Goal: Information Seeking & Learning: Learn about a topic

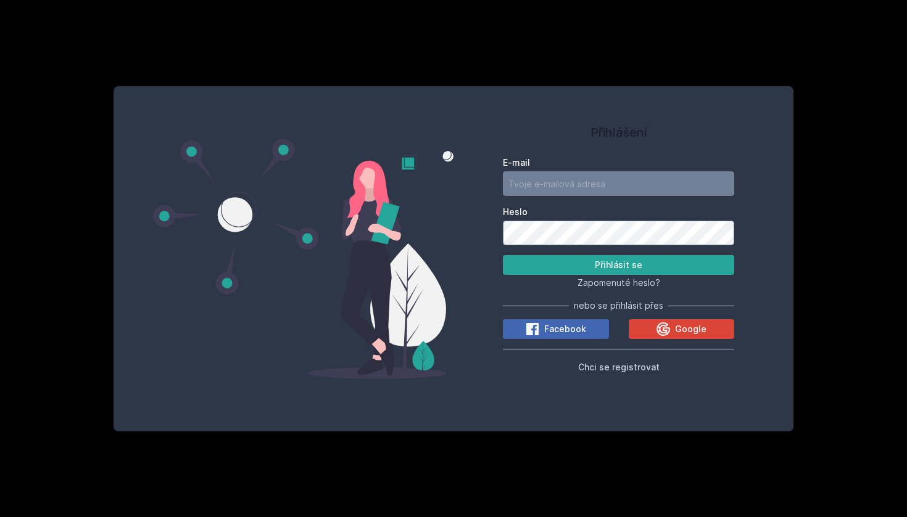
click at [466, 72] on button "Ne" at bounding box center [456, 79] width 44 height 31
click at [725, 179] on input "E-mail" at bounding box center [618, 183] width 231 height 25
type input "kraj75@vse.cz"
click at [627, 263] on button "Přihlásit se" at bounding box center [618, 265] width 231 height 20
click at [560, 266] on button "Přihlásit se" at bounding box center [618, 265] width 231 height 20
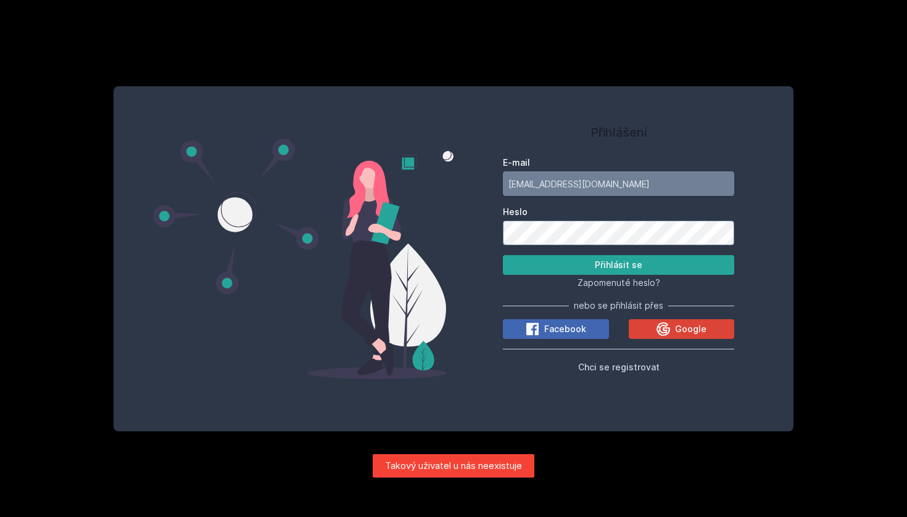
drag, startPoint x: 569, startPoint y: 184, endPoint x: 456, endPoint y: 189, distance: 113.0
click at [456, 189] on div "Přihlášení E-mail kraj75@vse.cz Heslo Přihlásit se Zapomenuté heslo? nebo se př…" at bounding box center [618, 259] width 330 height 316
click at [601, 368] on span "Chci se registrovat" at bounding box center [618, 367] width 81 height 10
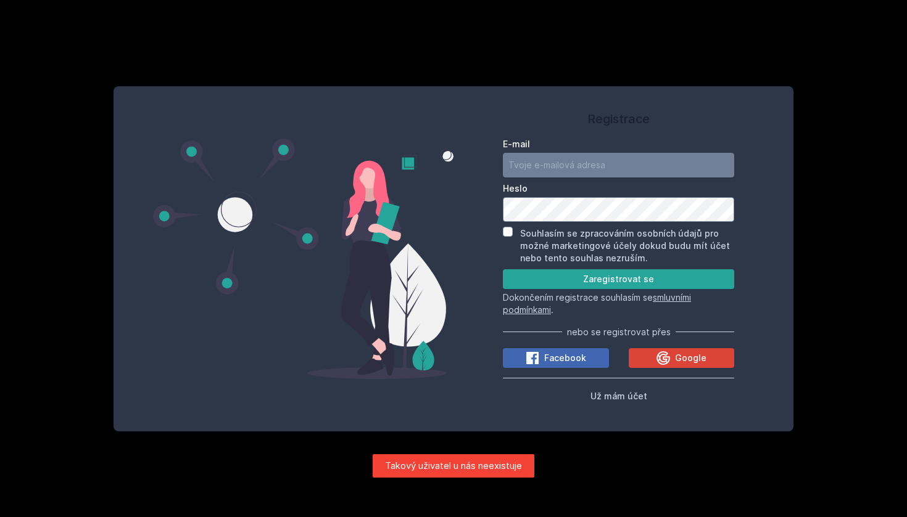
click at [524, 169] on input "E-mail" at bounding box center [618, 165] width 231 height 25
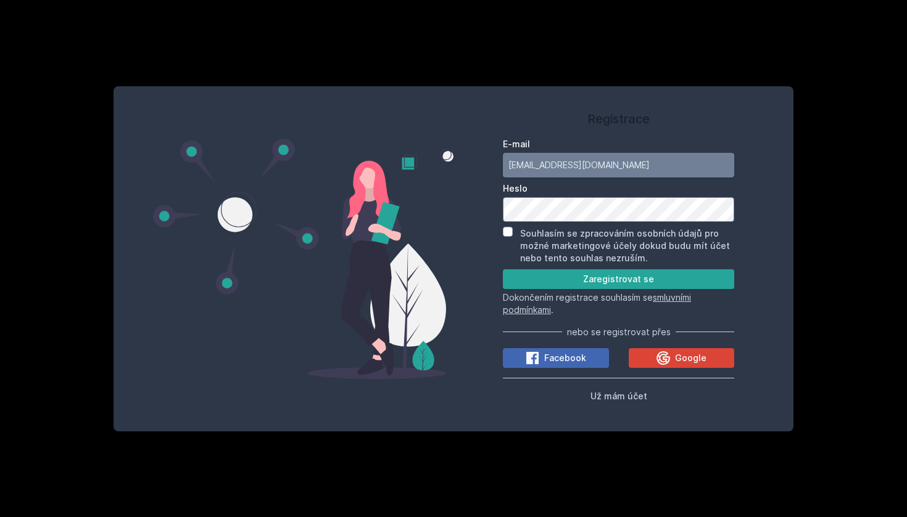
type input "kraj75@vse.cz"
click at [509, 231] on input "Souhlasím se zpracováním osobních údajů pro možné marketingové účely dokud budu…" at bounding box center [508, 232] width 10 height 10
click at [554, 281] on button "Zaregistrovat se" at bounding box center [618, 280] width 231 height 20
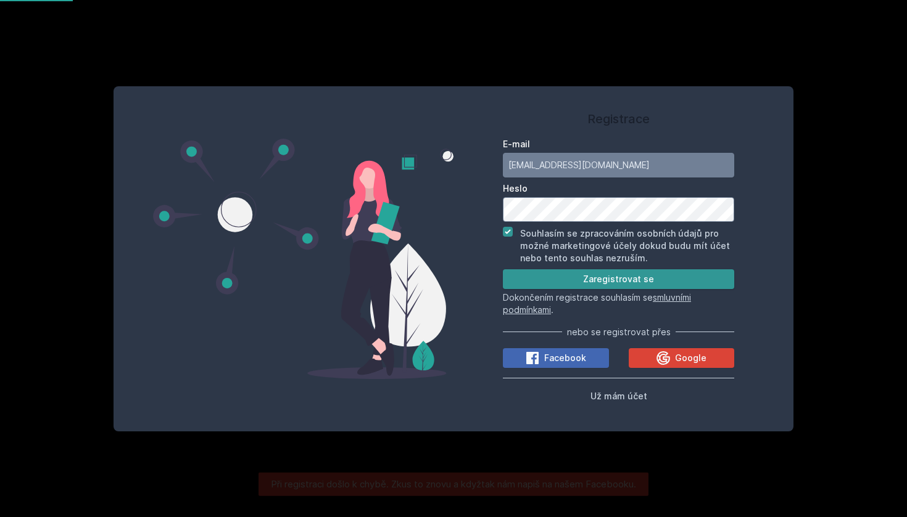
click at [554, 263] on label "Souhlasím se zpracováním osobních údajů pro možné marketingové účely dokud budu…" at bounding box center [625, 245] width 210 height 35
click at [513, 237] on input "Souhlasím se zpracováním osobních údajů pro možné marketingové účely dokud budu…" at bounding box center [508, 232] width 10 height 10
checkbox input "false"
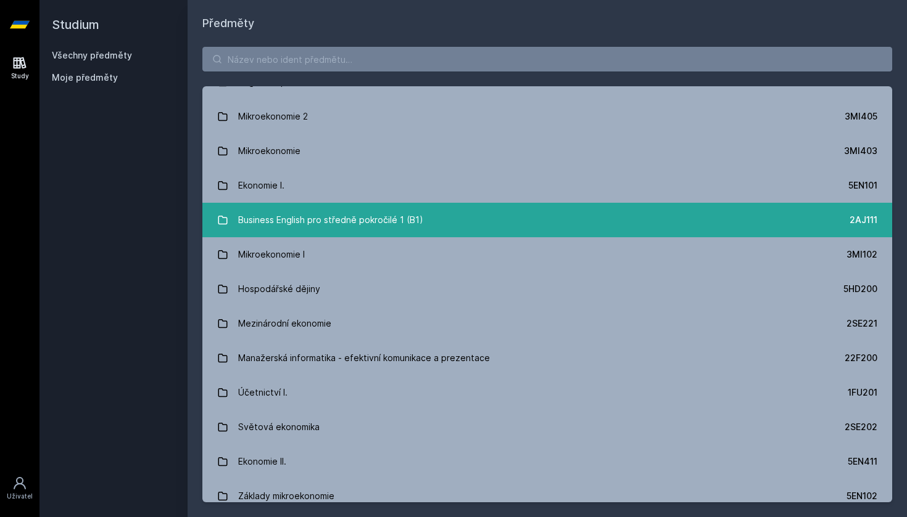
scroll to position [143, 0]
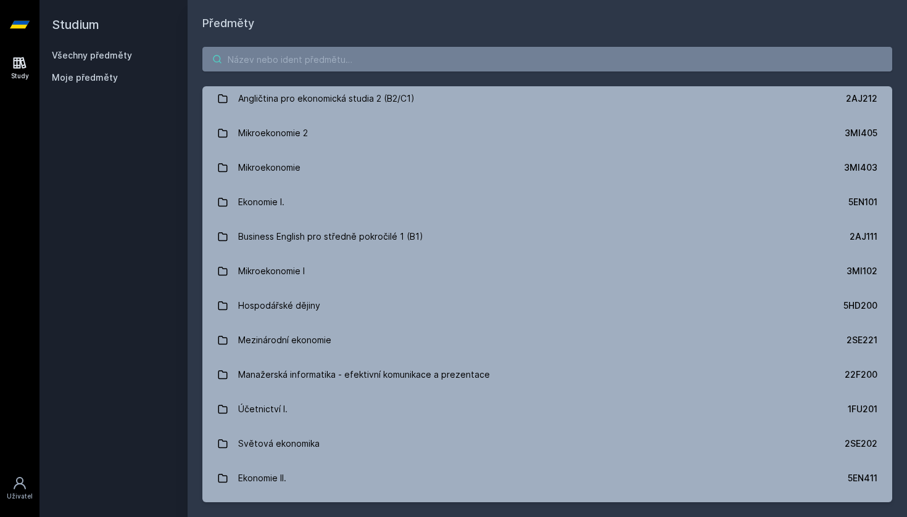
click at [353, 59] on input "search" at bounding box center [547, 59] width 690 height 25
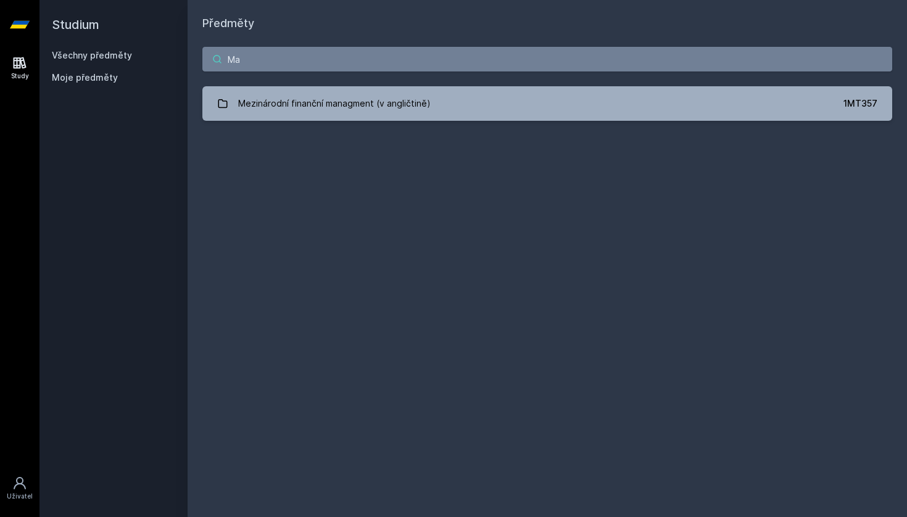
type input "M"
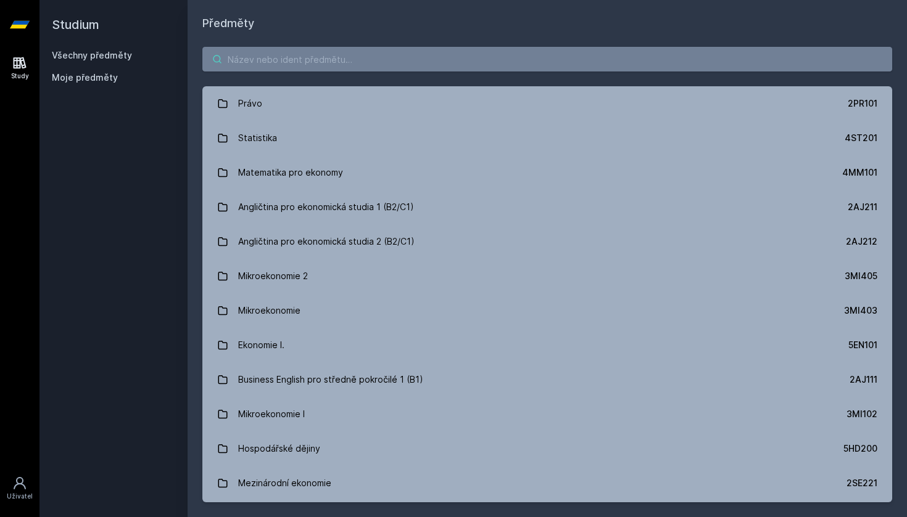
paste input "3MA114"
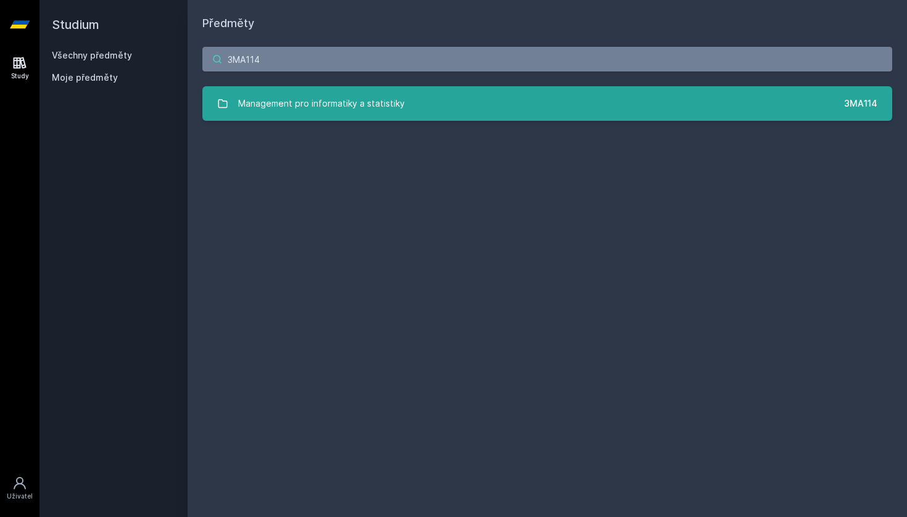
type input "3MA114"
click at [366, 91] on div "Management pro informatiky a statistiky" at bounding box center [321, 103] width 167 height 25
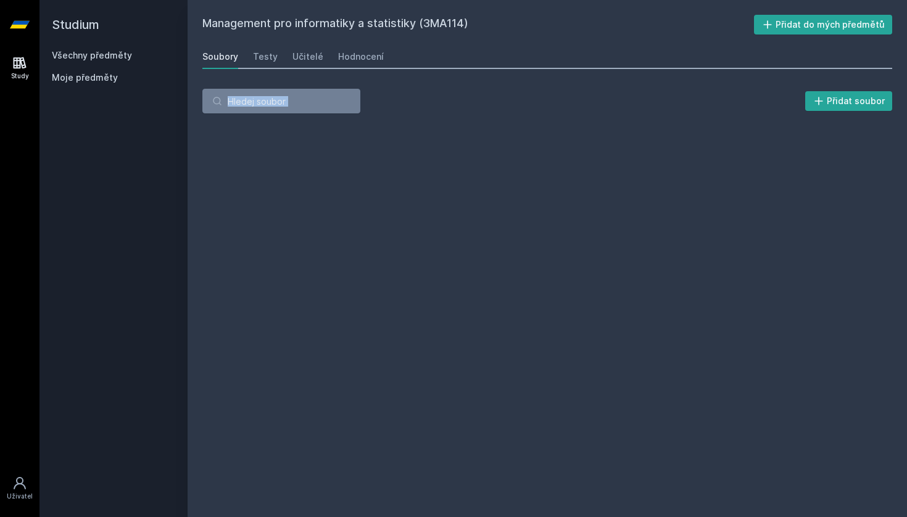
click at [366, 91] on div "Přidat soubor" at bounding box center [547, 101] width 690 height 25
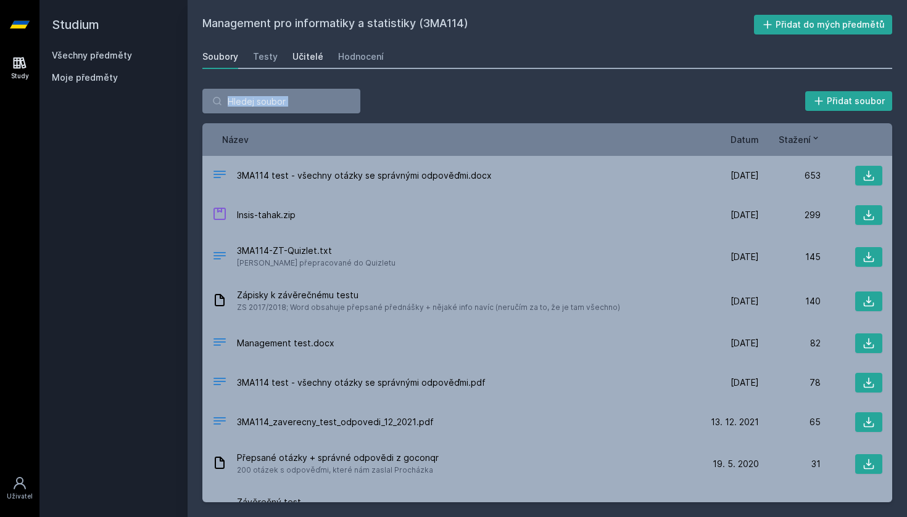
click at [292, 54] on div "Učitelé" at bounding box center [307, 57] width 31 height 12
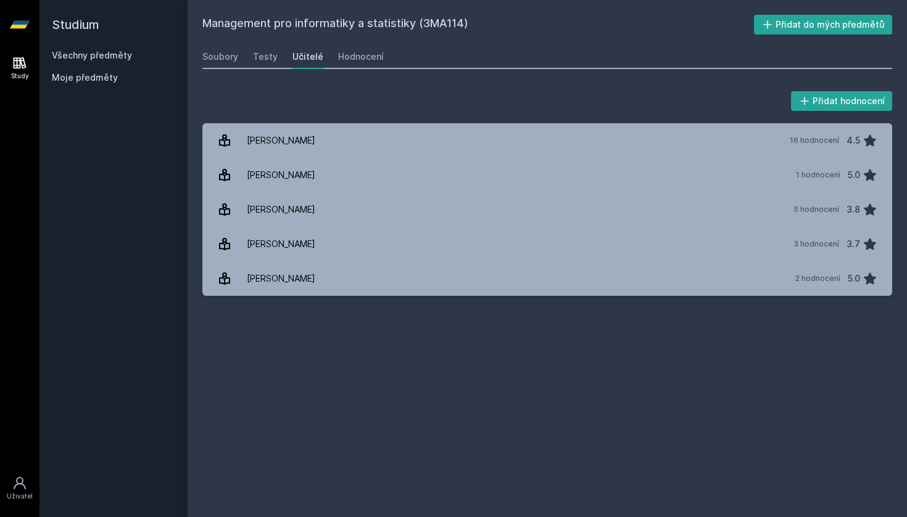
click at [200, 64] on div "Management pro informatiky a statistiky (3MA114) Přidat do mých předmětů [GEOGR…" at bounding box center [547, 258] width 719 height 517
click at [213, 63] on link "Soubory" at bounding box center [220, 56] width 36 height 25
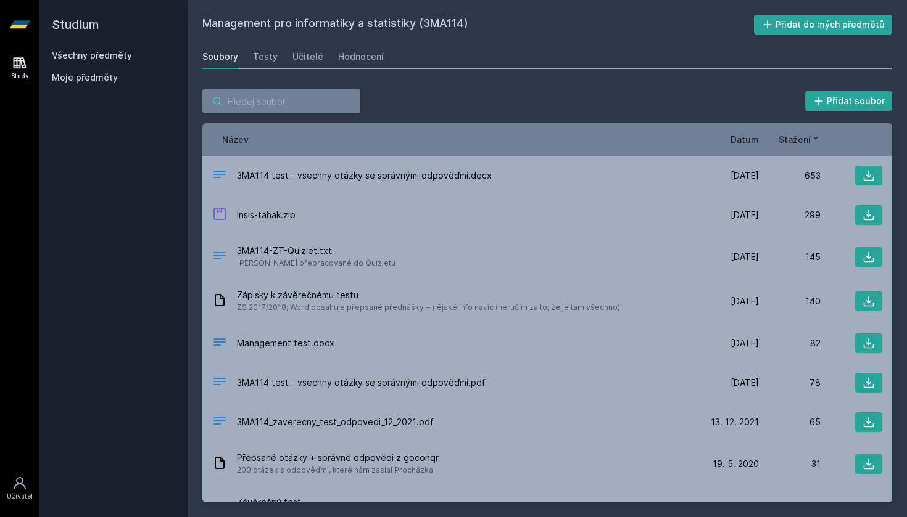
click at [302, 102] on input "search" at bounding box center [281, 101] width 158 height 25
paste input "2AJ211"
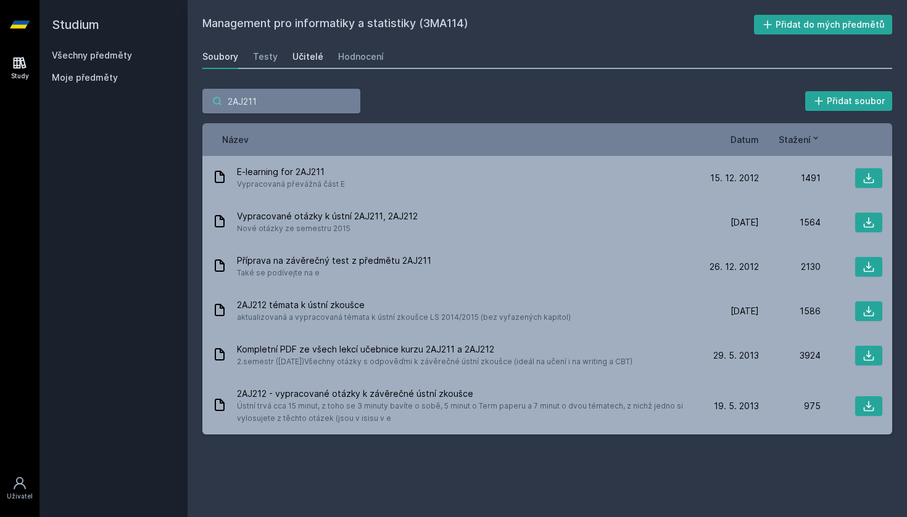
type input "2AJ211"
click at [303, 60] on div "Učitelé" at bounding box center [307, 57] width 31 height 12
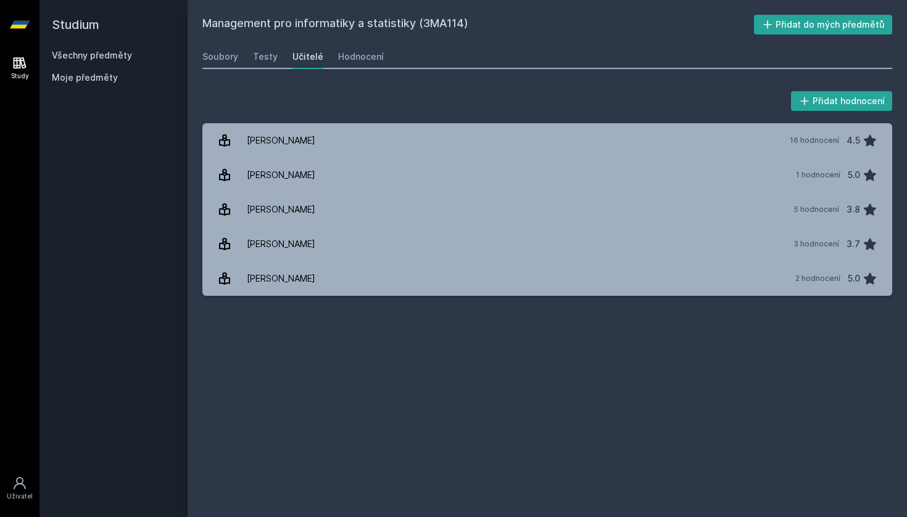
click at [99, 54] on link "Všechny předměty" at bounding box center [92, 55] width 80 height 10
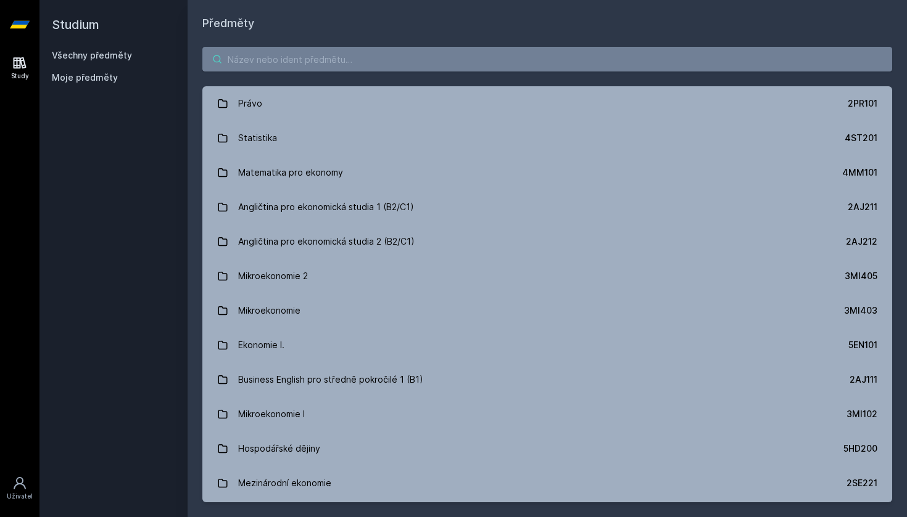
click at [249, 60] on input "search" at bounding box center [547, 59] width 690 height 25
paste input "2AJ211"
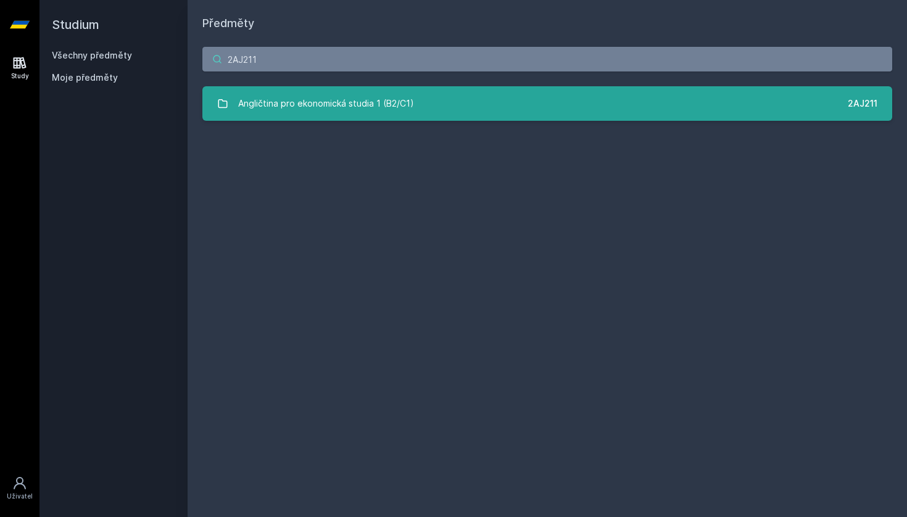
type input "2AJ211"
click at [305, 107] on div "Angličtina pro ekonomická studia 1 (B2/C1)" at bounding box center [326, 103] width 176 height 25
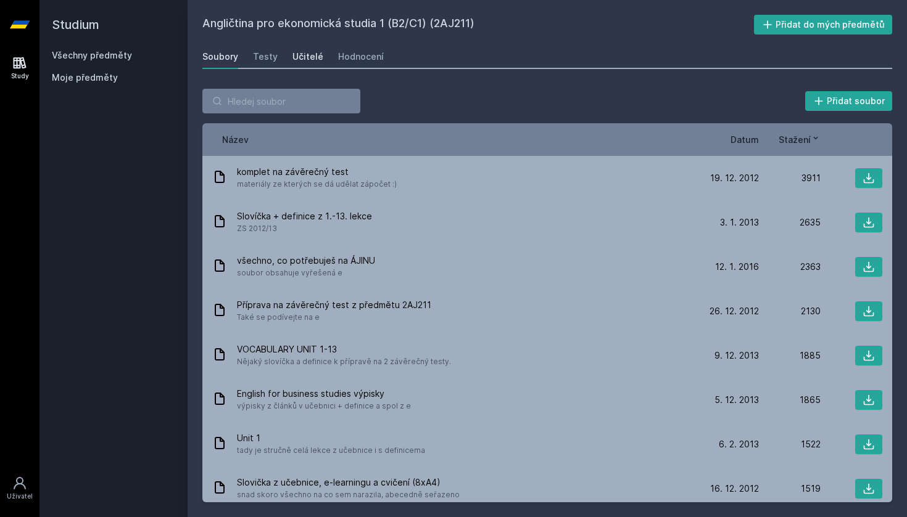
click at [300, 61] on div "Učitelé" at bounding box center [307, 57] width 31 height 12
click at [73, 60] on link "Všechny předměty" at bounding box center [92, 55] width 80 height 10
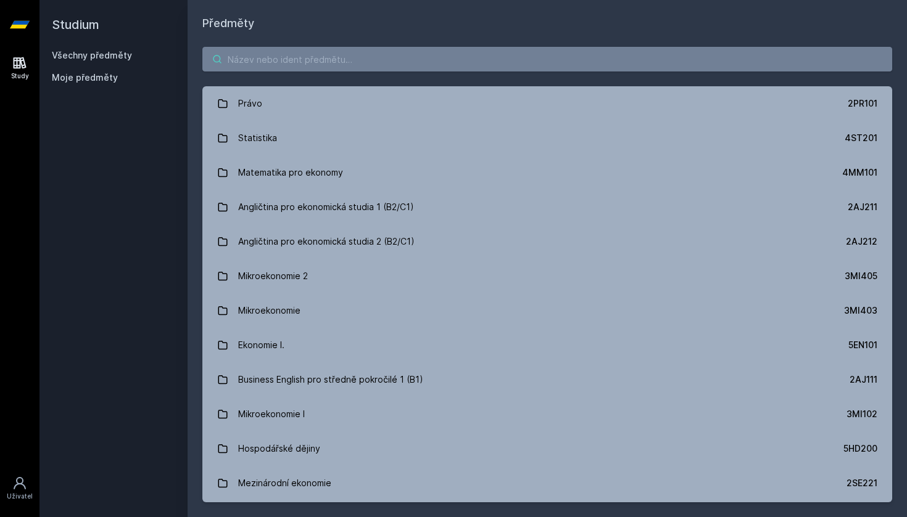
click at [314, 60] on input "search" at bounding box center [547, 59] width 690 height 25
paste input "3MA114"
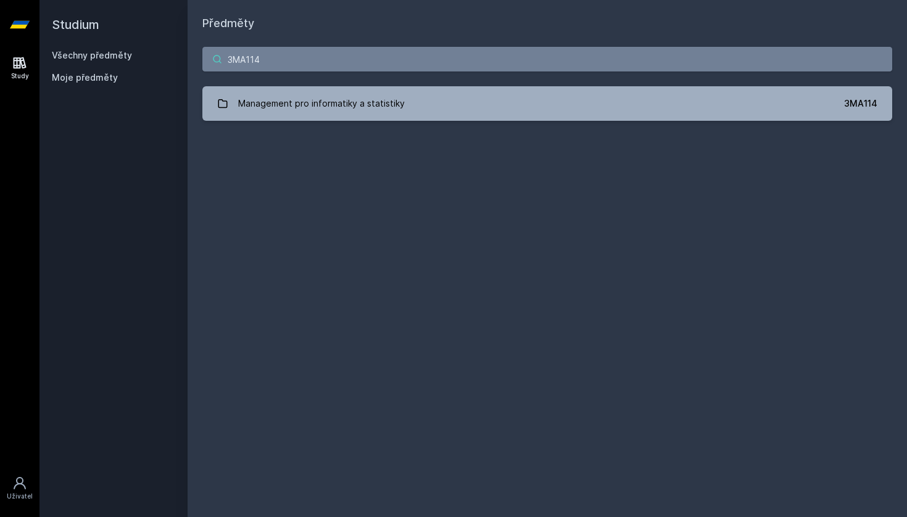
type input "3MA114"
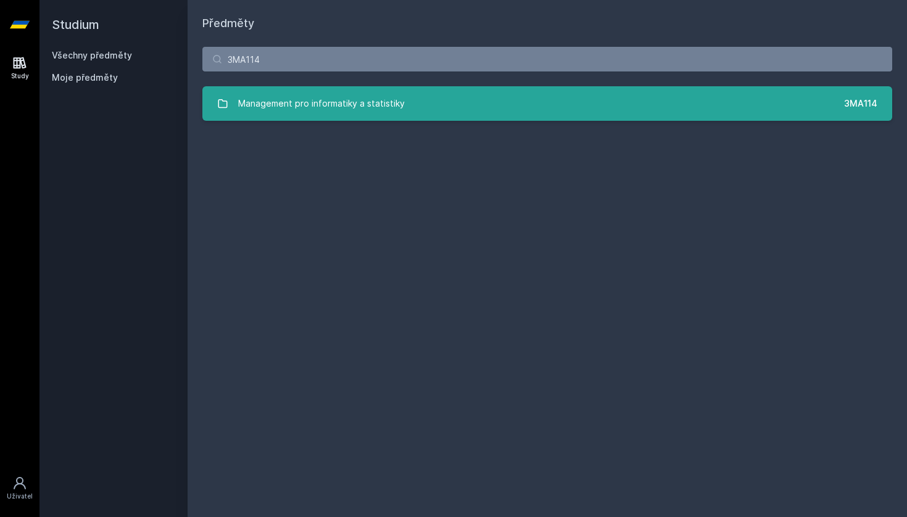
click at [352, 108] on div "Management pro informatiky a statistiky" at bounding box center [321, 103] width 167 height 25
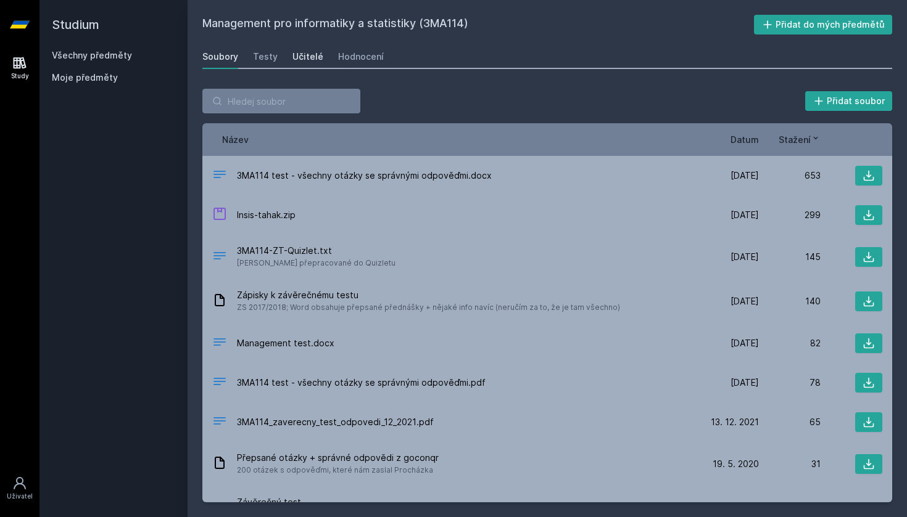
click at [295, 60] on div "Učitelé" at bounding box center [307, 57] width 31 height 12
